Goal: Transaction & Acquisition: Purchase product/service

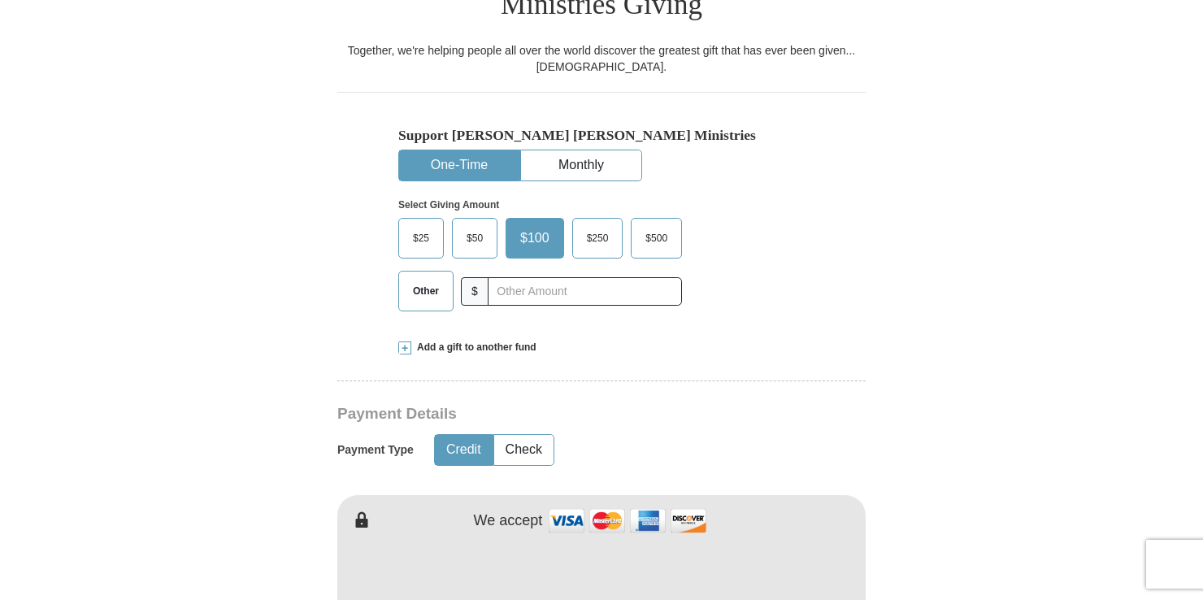
scroll to position [569, 0]
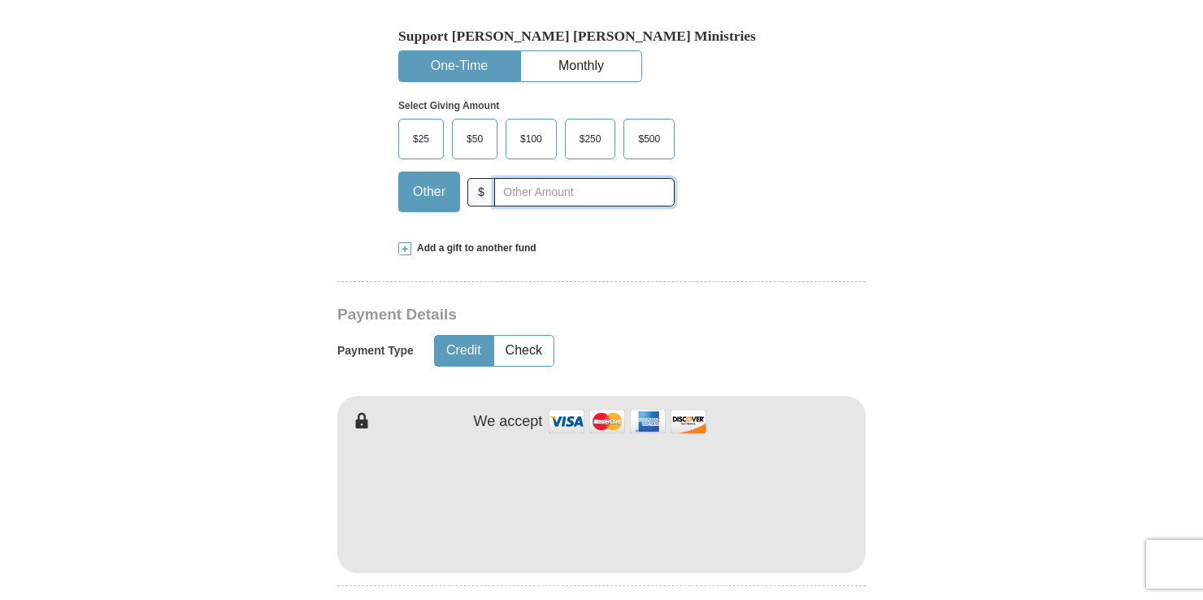
click at [529, 178] on input "text" at bounding box center [584, 192] width 181 height 28
type input "8.00"
type input "[PERSON_NAME]"
type input "[EMAIL_ADDRESS][DOMAIN_NAME]"
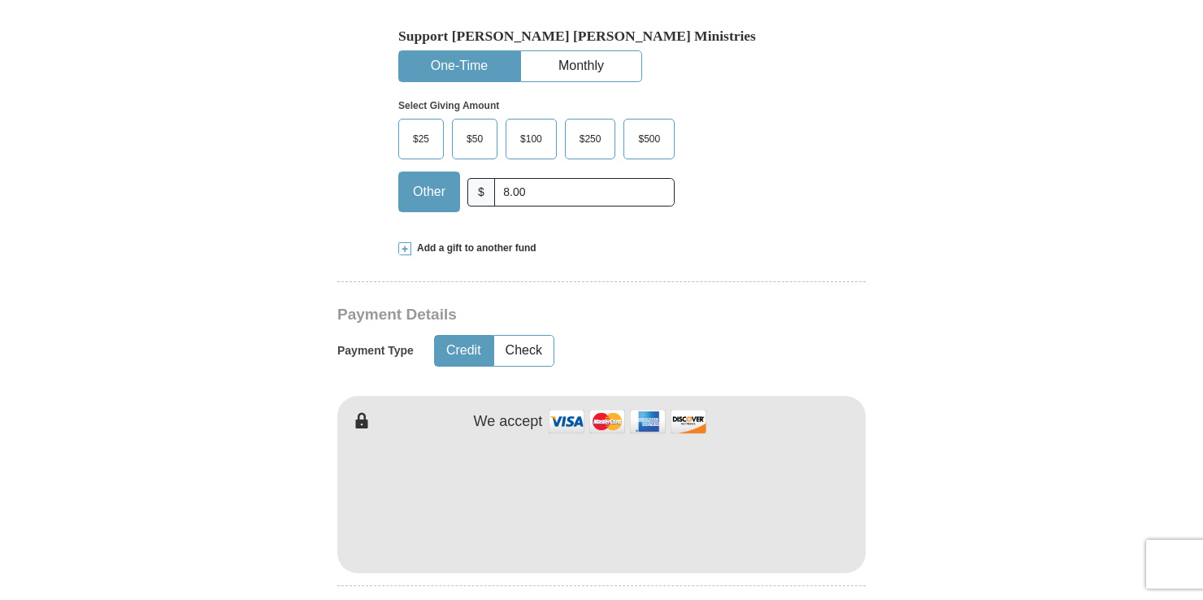
type input "[STREET_ADDRESS]"
type input "STREETSBORO"
select select "OH"
type input "44241"
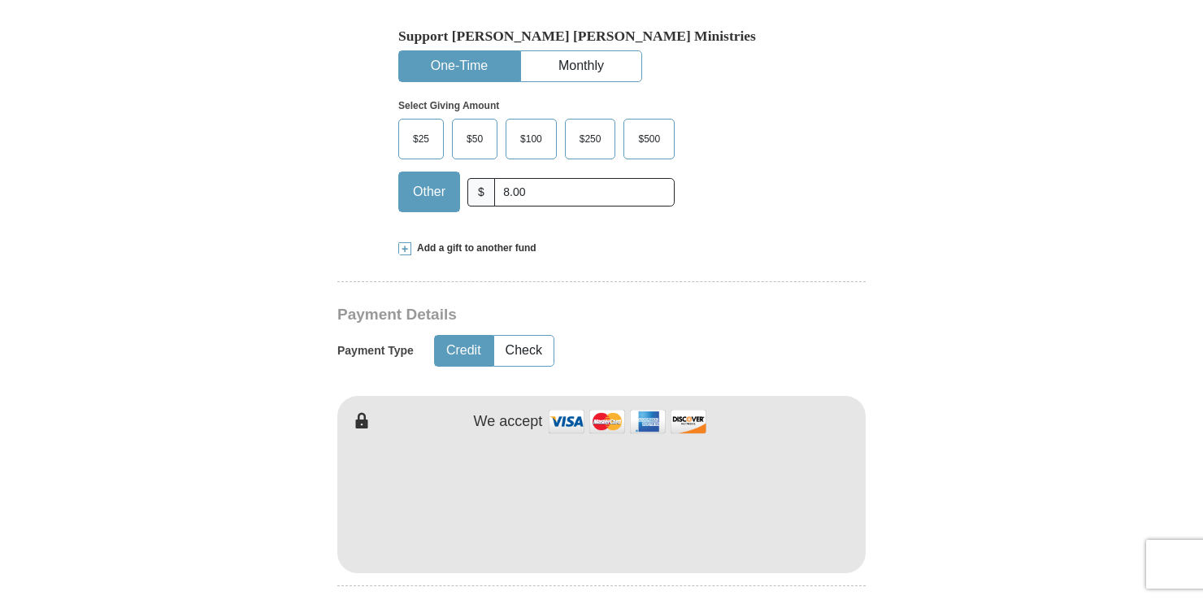
type input "2162554347"
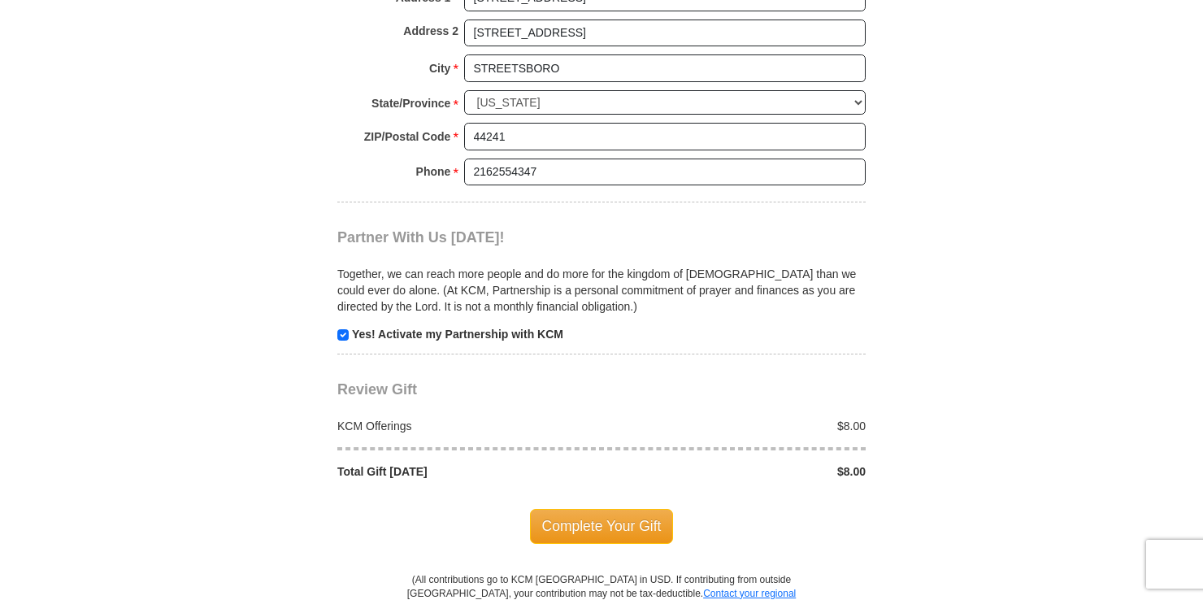
scroll to position [1545, 0]
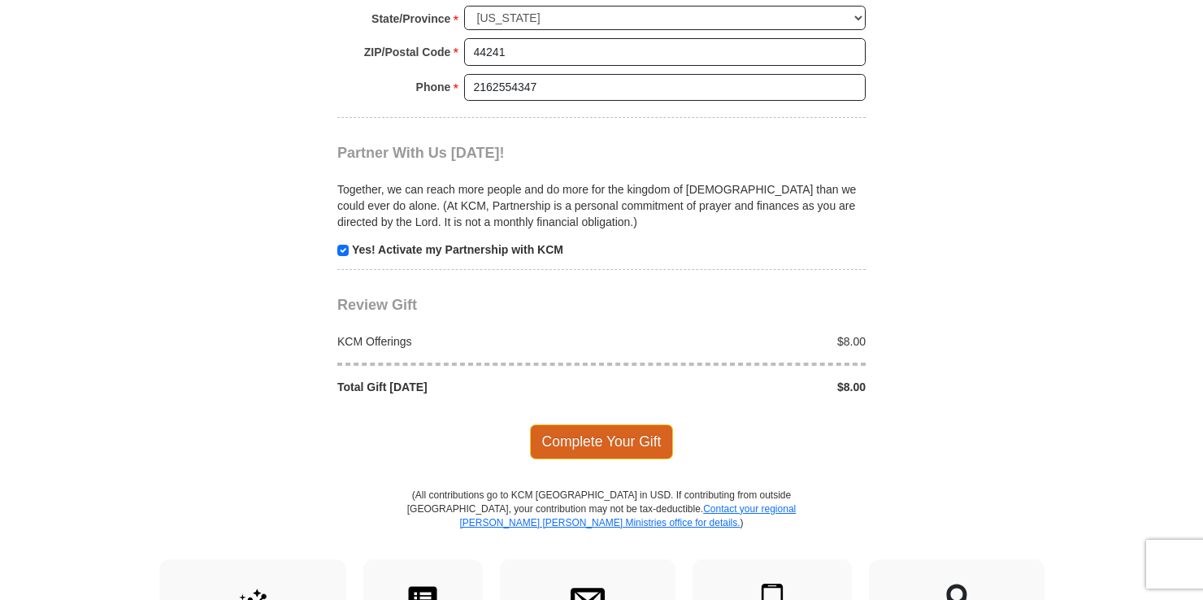
click at [583, 424] on span "Complete Your Gift" at bounding box center [602, 441] width 144 height 34
